Goal: Transaction & Acquisition: Purchase product/service

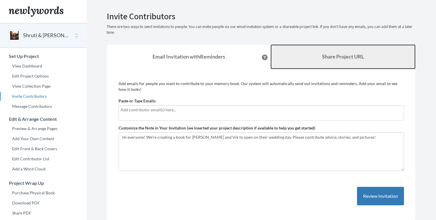
click at [367, 63] on link "Share Project URL" at bounding box center [343, 56] width 145 height 25
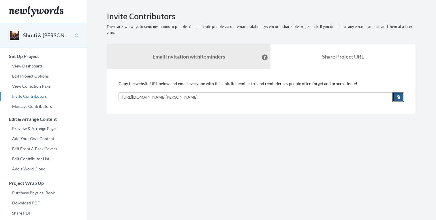
click at [397, 98] on span "button" at bounding box center [399, 97] width 4 height 4
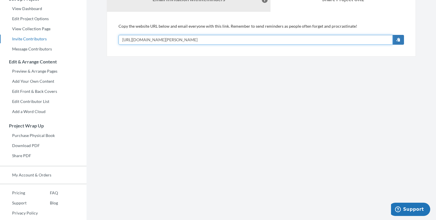
scroll to position [64, 0]
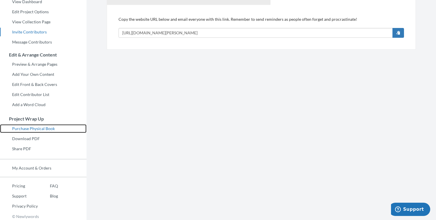
click at [43, 129] on link "Purchase Physical Book" at bounding box center [43, 128] width 87 height 9
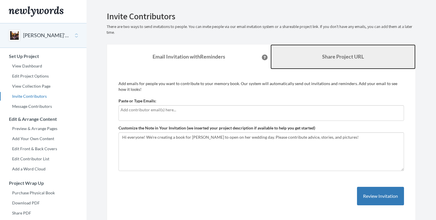
click at [331, 56] on b "Share Project URL" at bounding box center [343, 56] width 42 height 6
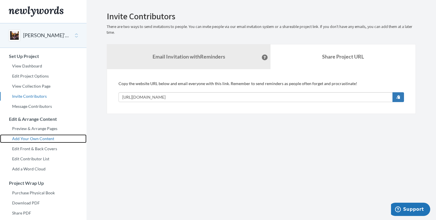
click at [48, 139] on link "Add Your Own Content" at bounding box center [43, 138] width 87 height 9
